Goal: Book appointment/travel/reservation

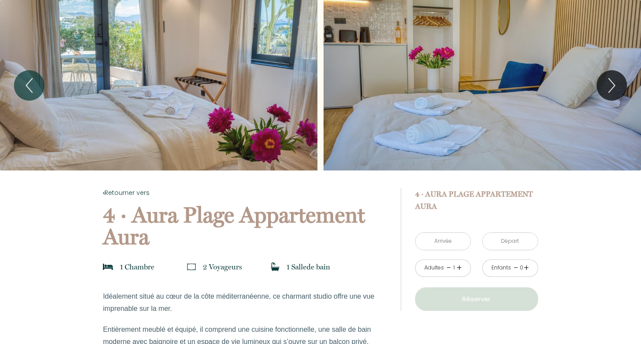
click at [446, 242] on input "text" at bounding box center [443, 241] width 55 height 17
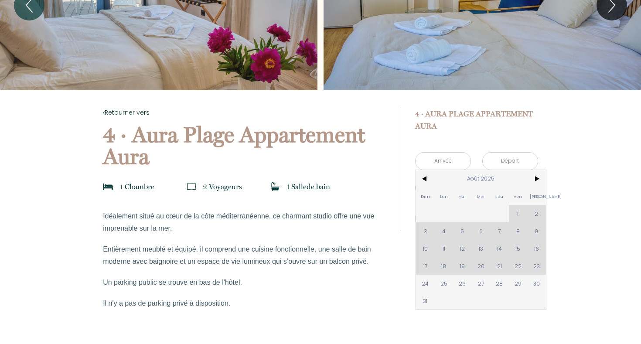
scroll to position [95, 0]
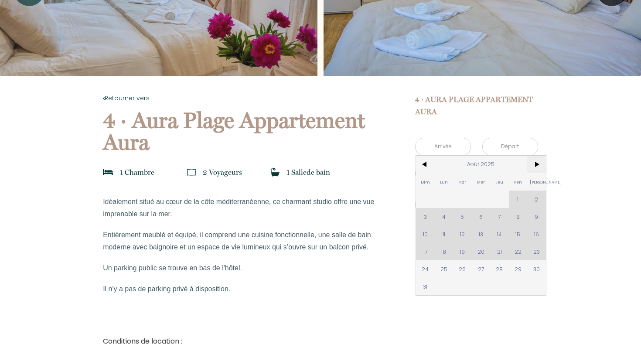
click at [536, 161] on span ">" at bounding box center [537, 164] width 19 height 17
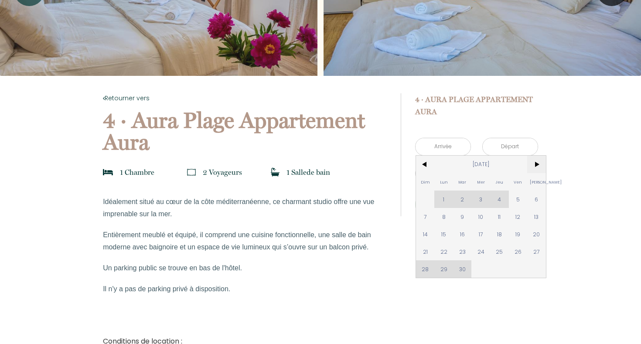
click at [536, 161] on span ">" at bounding box center [537, 164] width 19 height 17
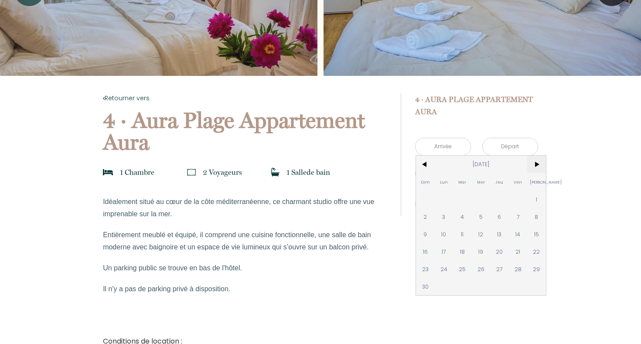
click at [536, 161] on span ">" at bounding box center [537, 164] width 19 height 17
click at [434, 160] on span "<" at bounding box center [425, 164] width 19 height 17
click at [434, 161] on span "<" at bounding box center [425, 164] width 19 height 17
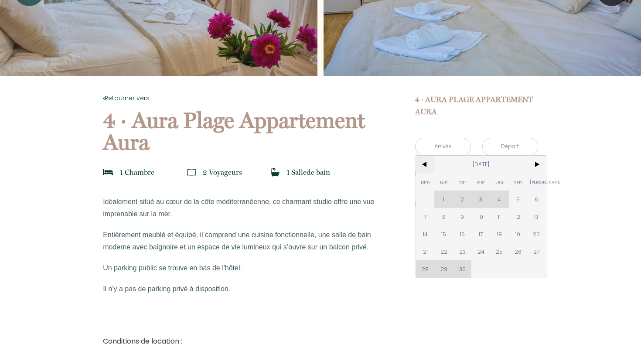
click at [434, 161] on span "<" at bounding box center [425, 164] width 19 height 17
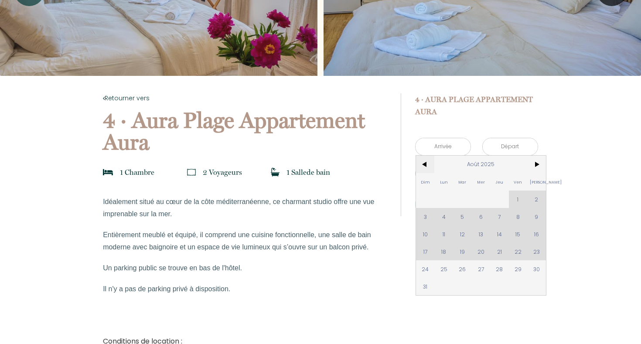
click at [434, 161] on span "<" at bounding box center [425, 164] width 19 height 17
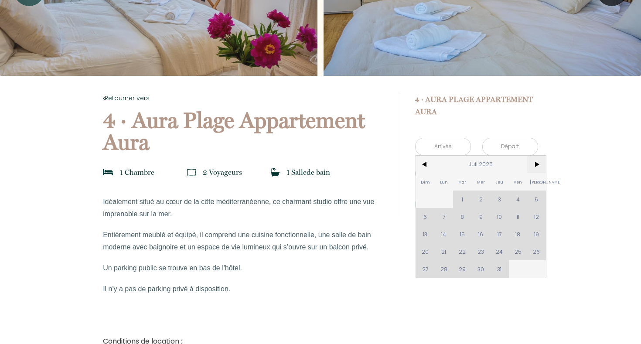
click at [538, 161] on span ">" at bounding box center [537, 164] width 19 height 17
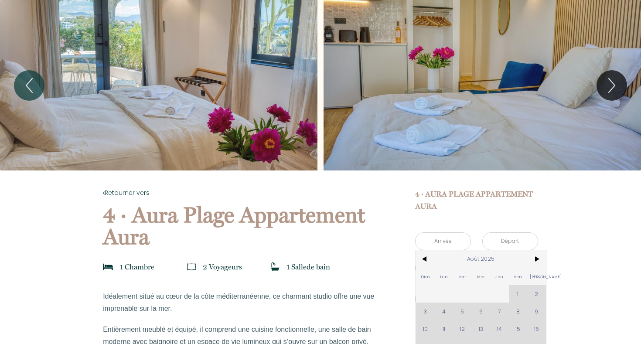
scroll to position [0, 0]
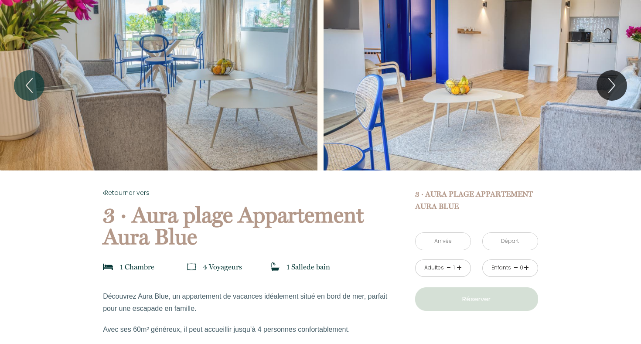
click at [446, 237] on input "text" at bounding box center [443, 241] width 55 height 17
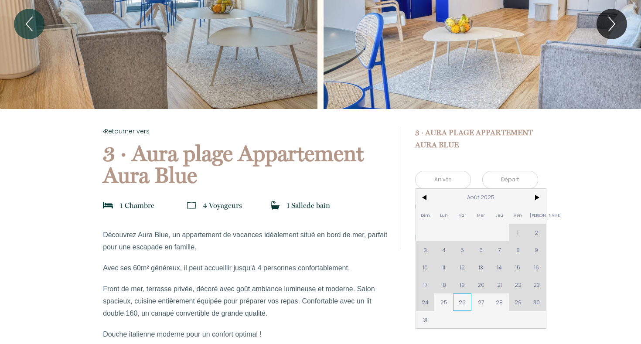
scroll to position [61, 0]
click at [540, 198] on span ">" at bounding box center [537, 197] width 19 height 17
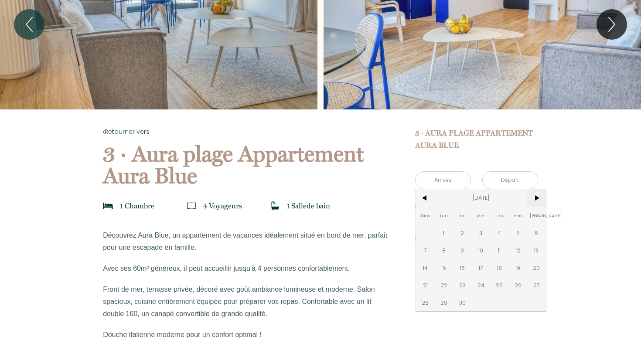
click at [540, 198] on span ">" at bounding box center [537, 197] width 19 height 17
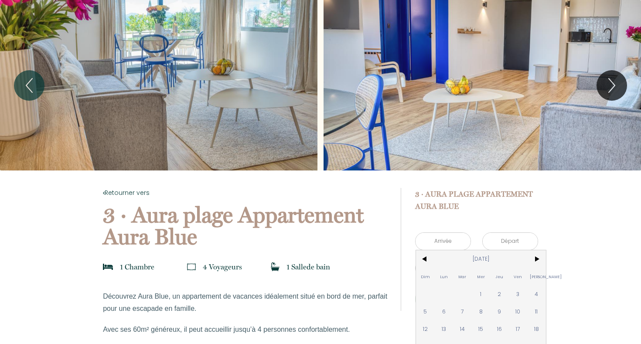
scroll to position [0, 0]
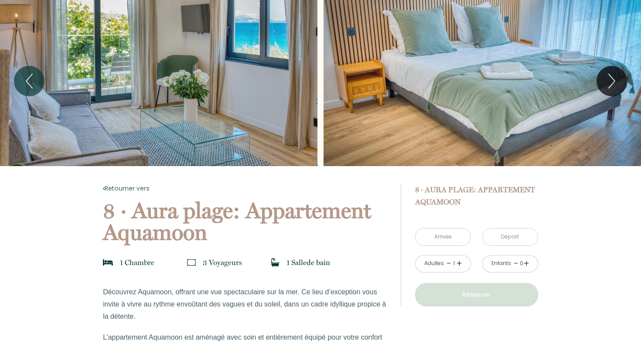
scroll to position [4, 0]
click at [453, 237] on input "text" at bounding box center [443, 237] width 55 height 17
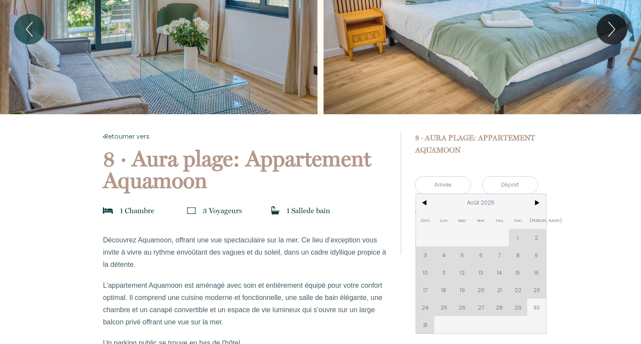
scroll to position [61, 0]
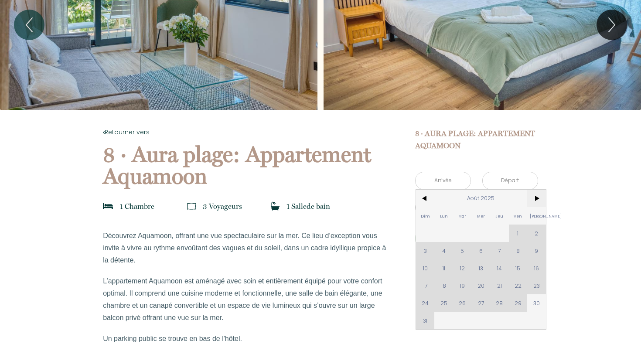
click at [531, 199] on span ">" at bounding box center [537, 198] width 19 height 17
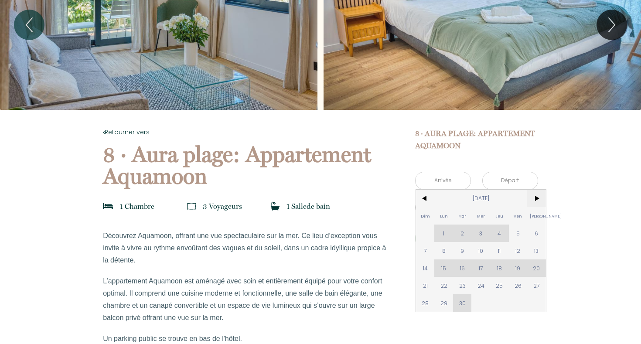
click at [531, 199] on span ">" at bounding box center [537, 198] width 19 height 17
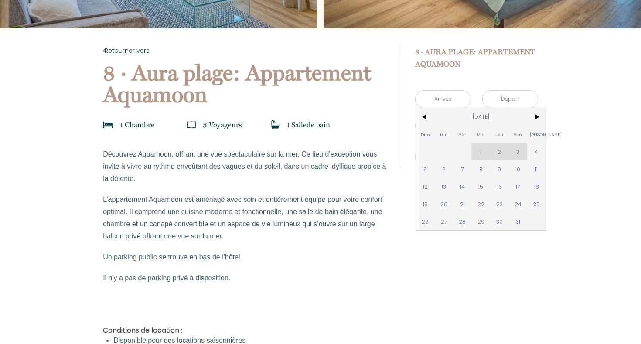
scroll to position [145, 0]
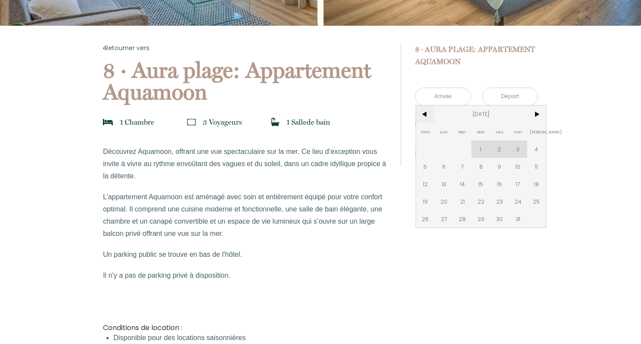
click at [425, 109] on span "<" at bounding box center [425, 114] width 19 height 17
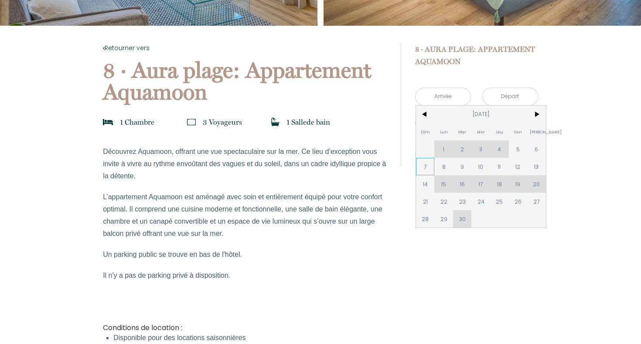
click at [424, 167] on span "7" at bounding box center [425, 166] width 19 height 17
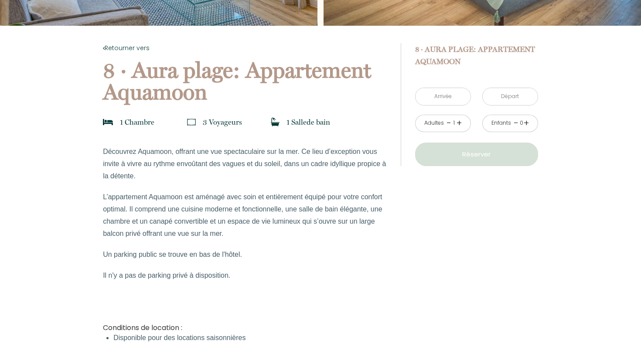
type input "Dim 07 Sep 2025"
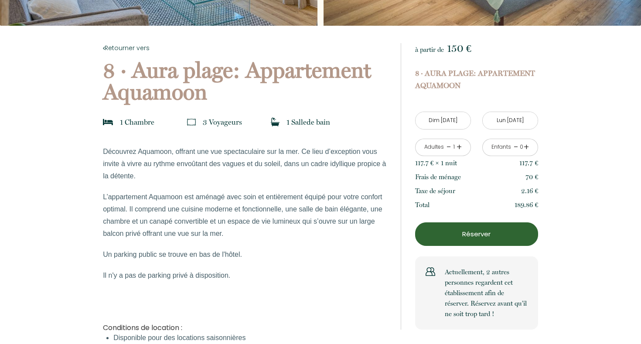
click at [510, 120] on input "Lun 08 Sep 2025" at bounding box center [510, 120] width 55 height 17
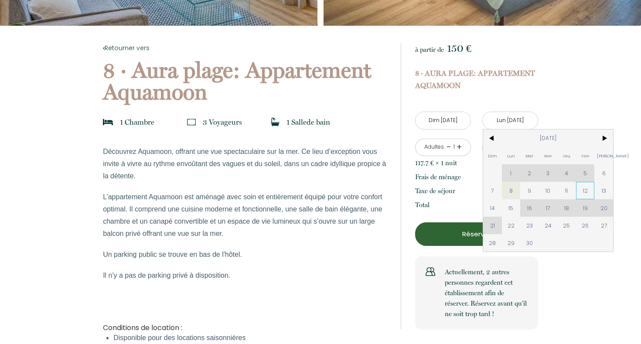
click at [586, 191] on span "12" at bounding box center [585, 190] width 19 height 17
type input "Ven 12 Sep 2025"
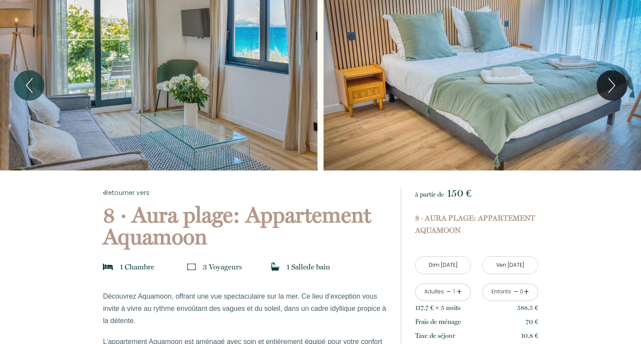
scroll to position [0, 0]
